Goal: Find specific page/section: Find specific page/section

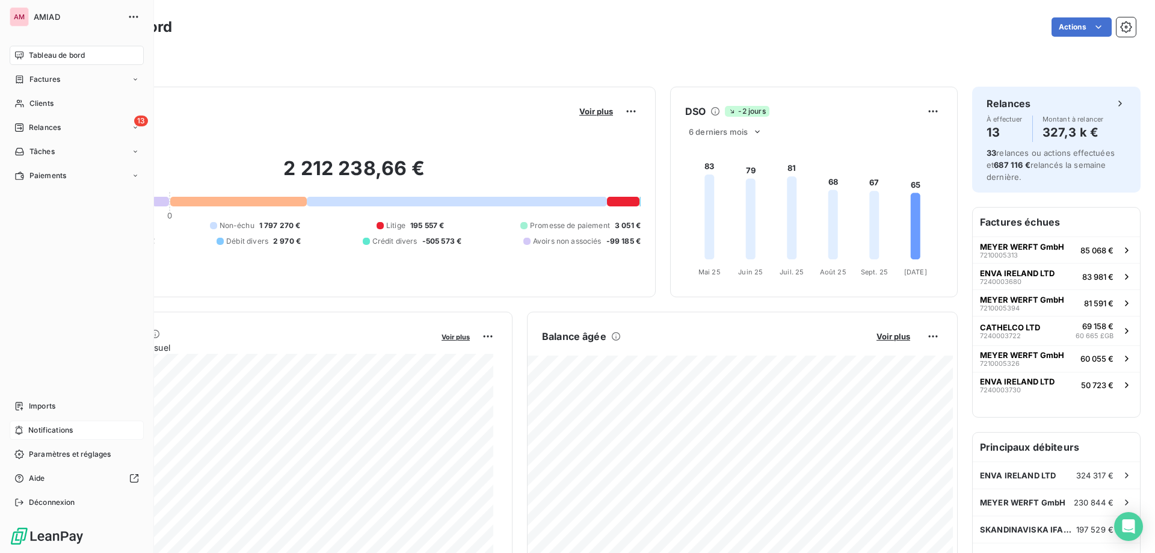
click at [52, 423] on div "Notifications" at bounding box center [77, 429] width 134 height 19
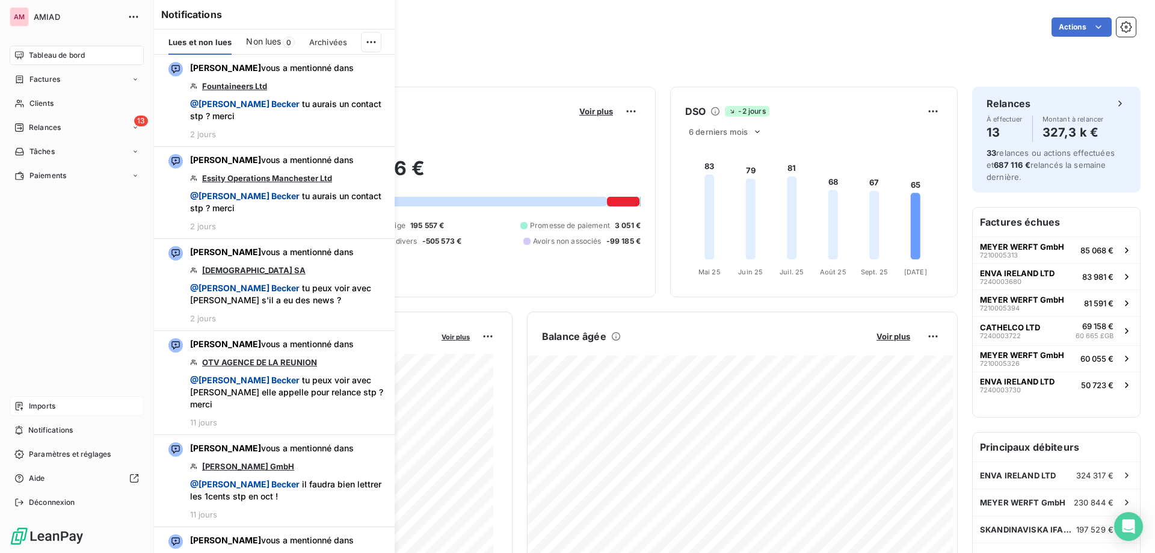
click at [26, 408] on div "Imports" at bounding box center [77, 405] width 134 height 19
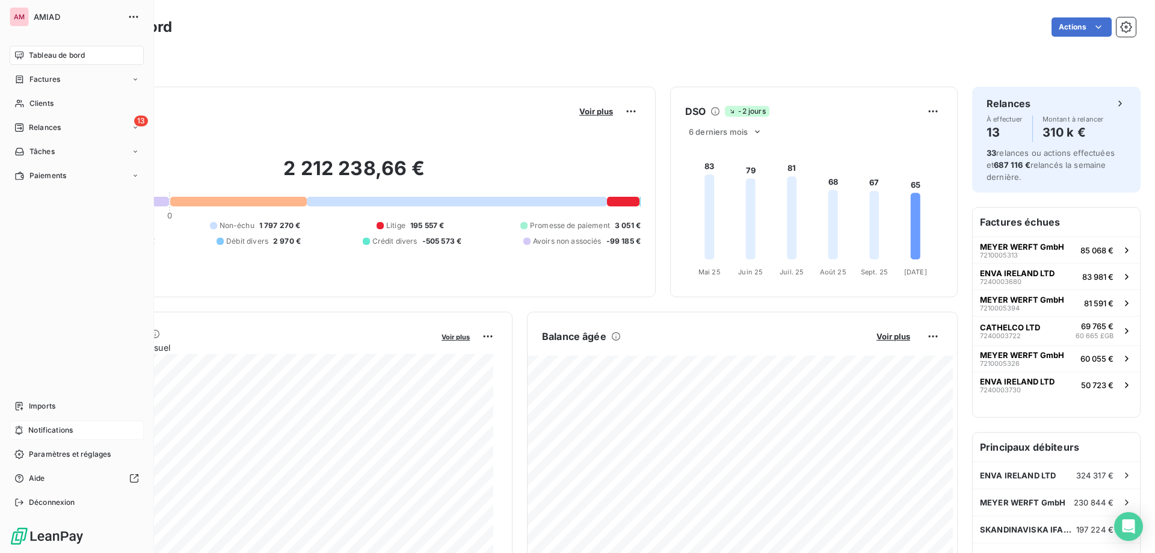
click at [37, 428] on span "Notifications" at bounding box center [50, 430] width 45 height 11
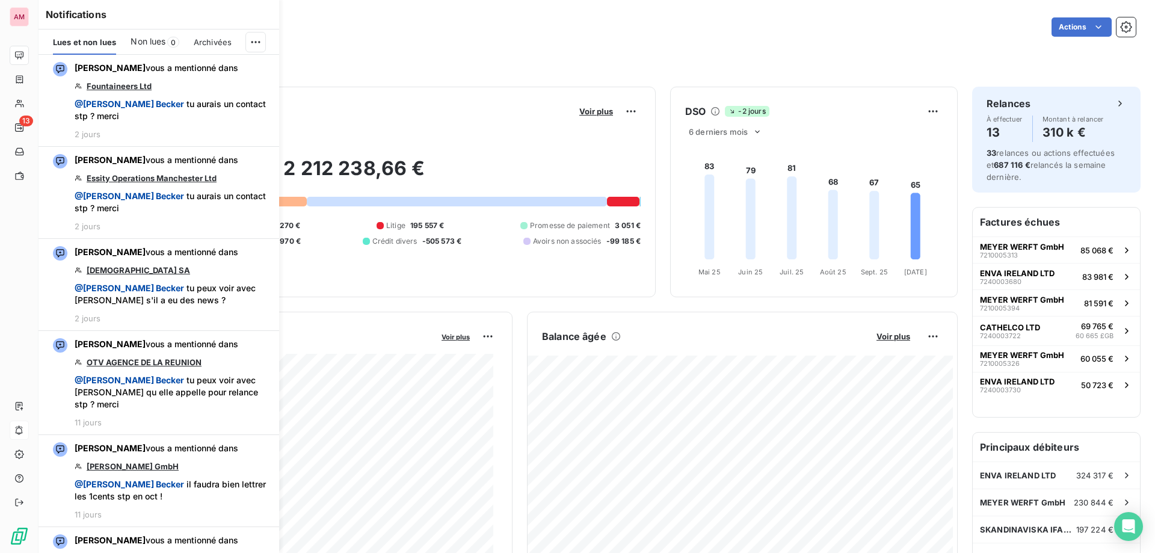
click at [29, 407] on div "Notifications Lues et non lues Non lues 0 Archivées [PERSON_NAME] vous a mentio…" at bounding box center [146, 276] width 241 height 553
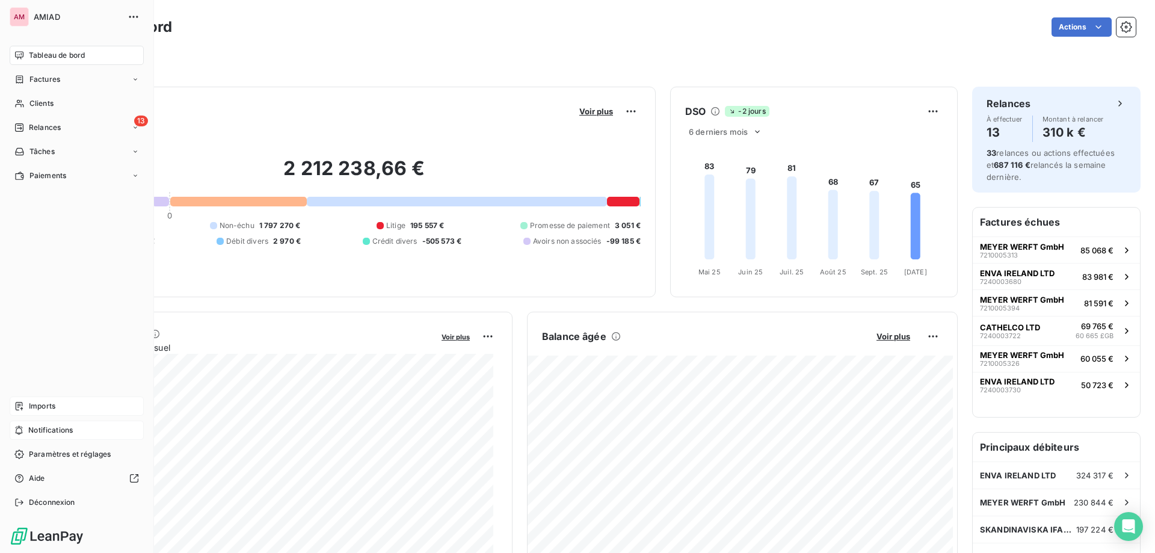
click at [17, 405] on icon at bounding box center [19, 406] width 10 height 10
